Goal: Information Seeking & Learning: Learn about a topic

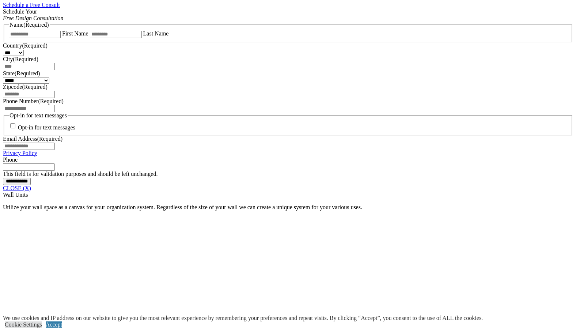
scroll to position [558, 0]
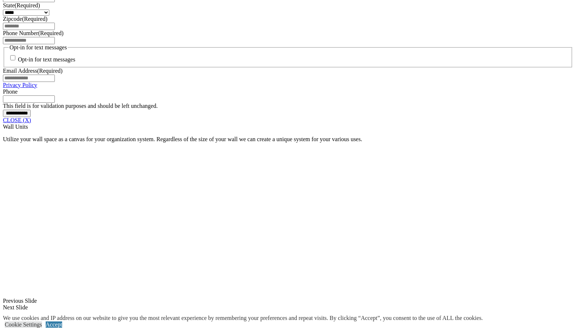
click at [31, 123] on link "CLOSE (X)" at bounding box center [17, 120] width 28 height 6
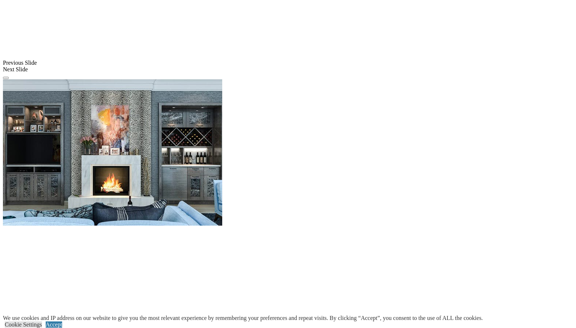
scroll to position [623, 0]
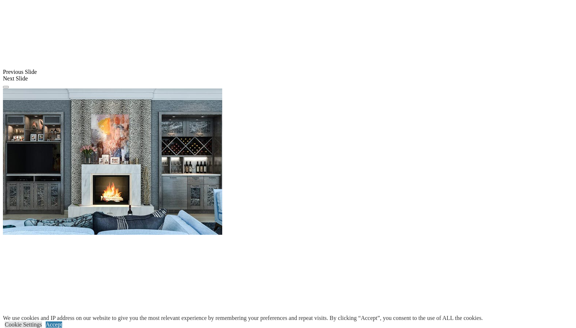
scroll to position [623, 0]
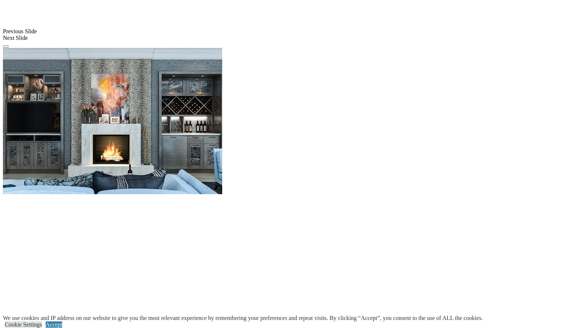
scroll to position [680, 0]
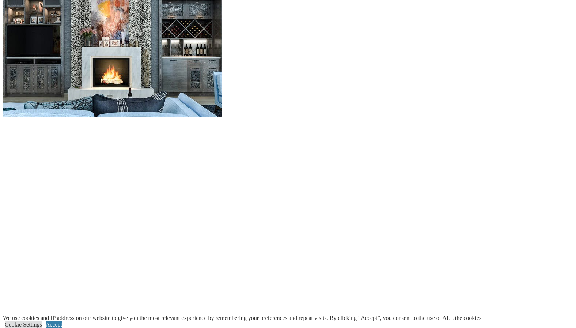
scroll to position [800, 0]
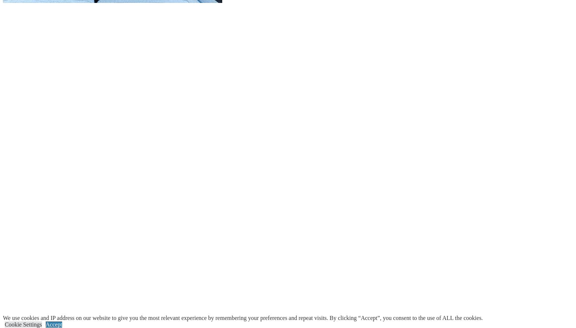
scroll to position [858, 0]
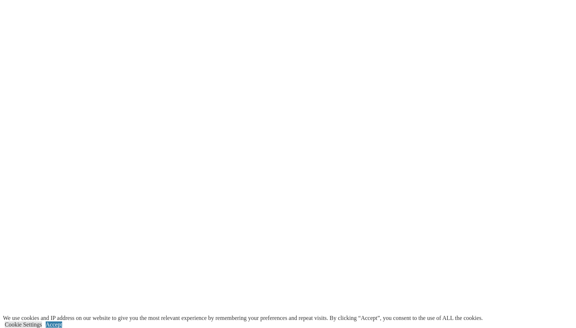
scroll to position [884, 0]
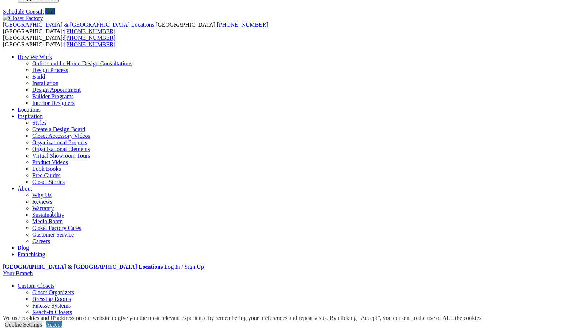
scroll to position [0, 0]
